Goal: Entertainment & Leisure: Browse casually

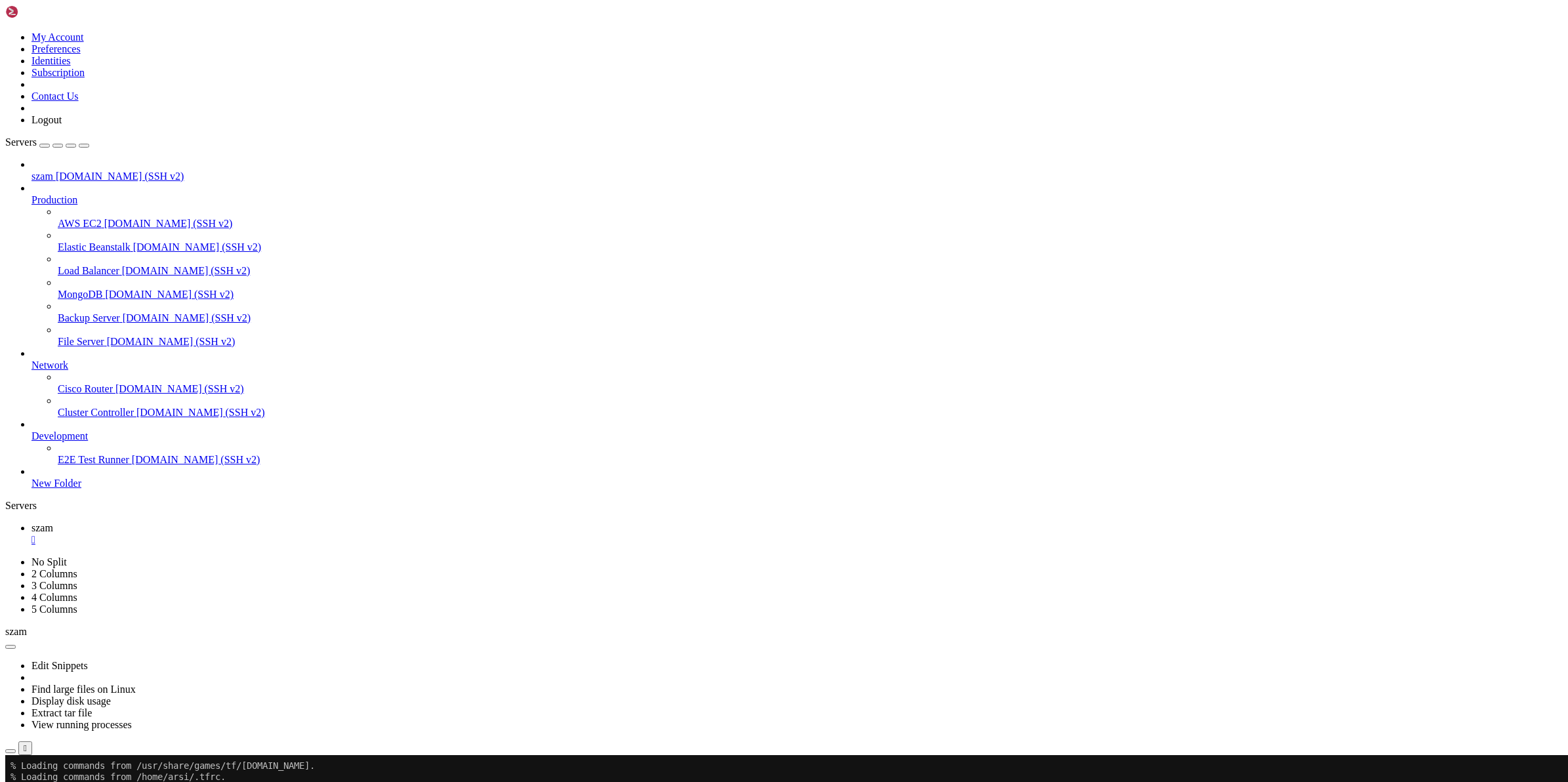
scroll to position [12, 2]
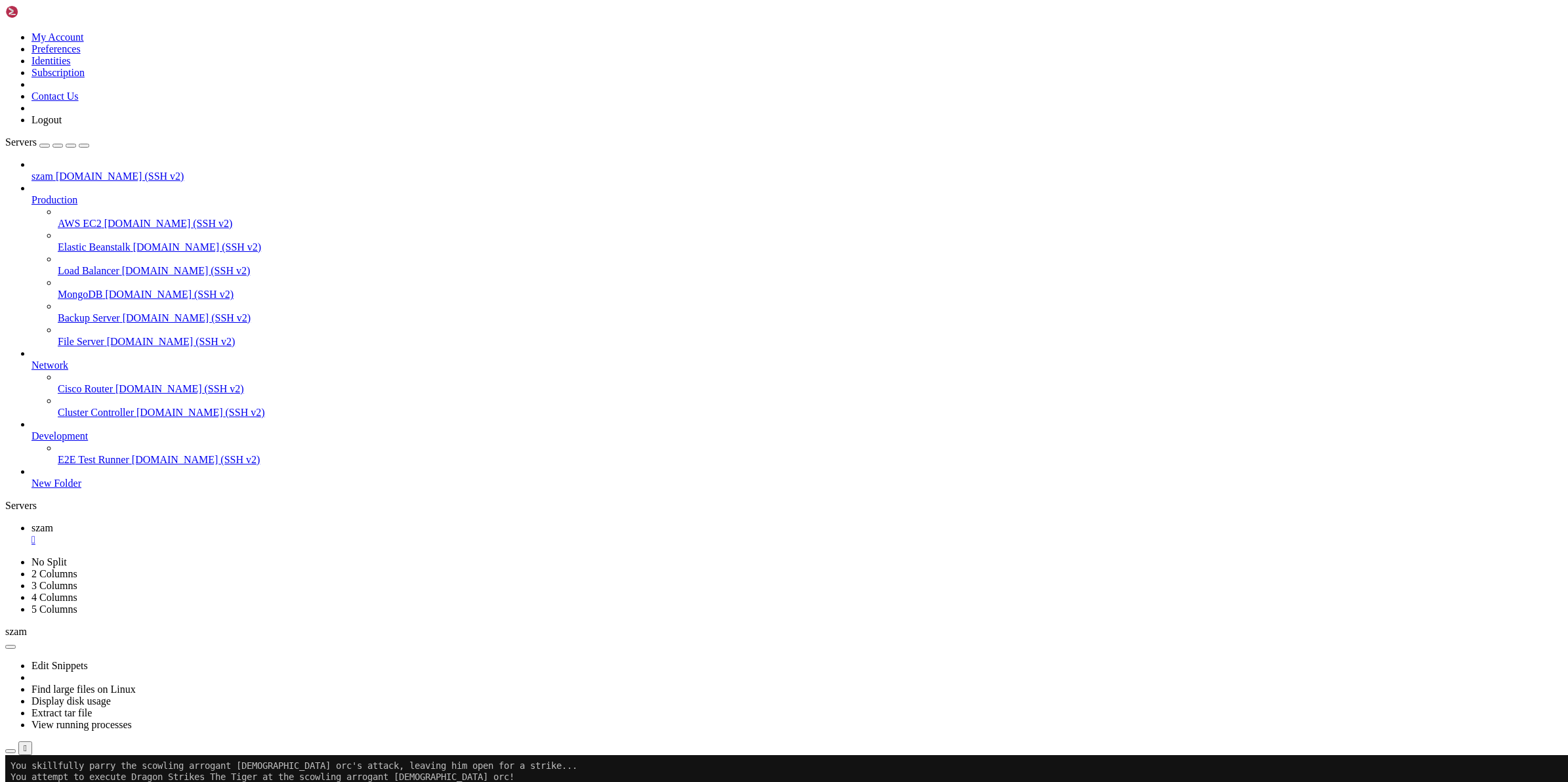
scroll to position [12, 2]
